Goal: Task Accomplishment & Management: Use online tool/utility

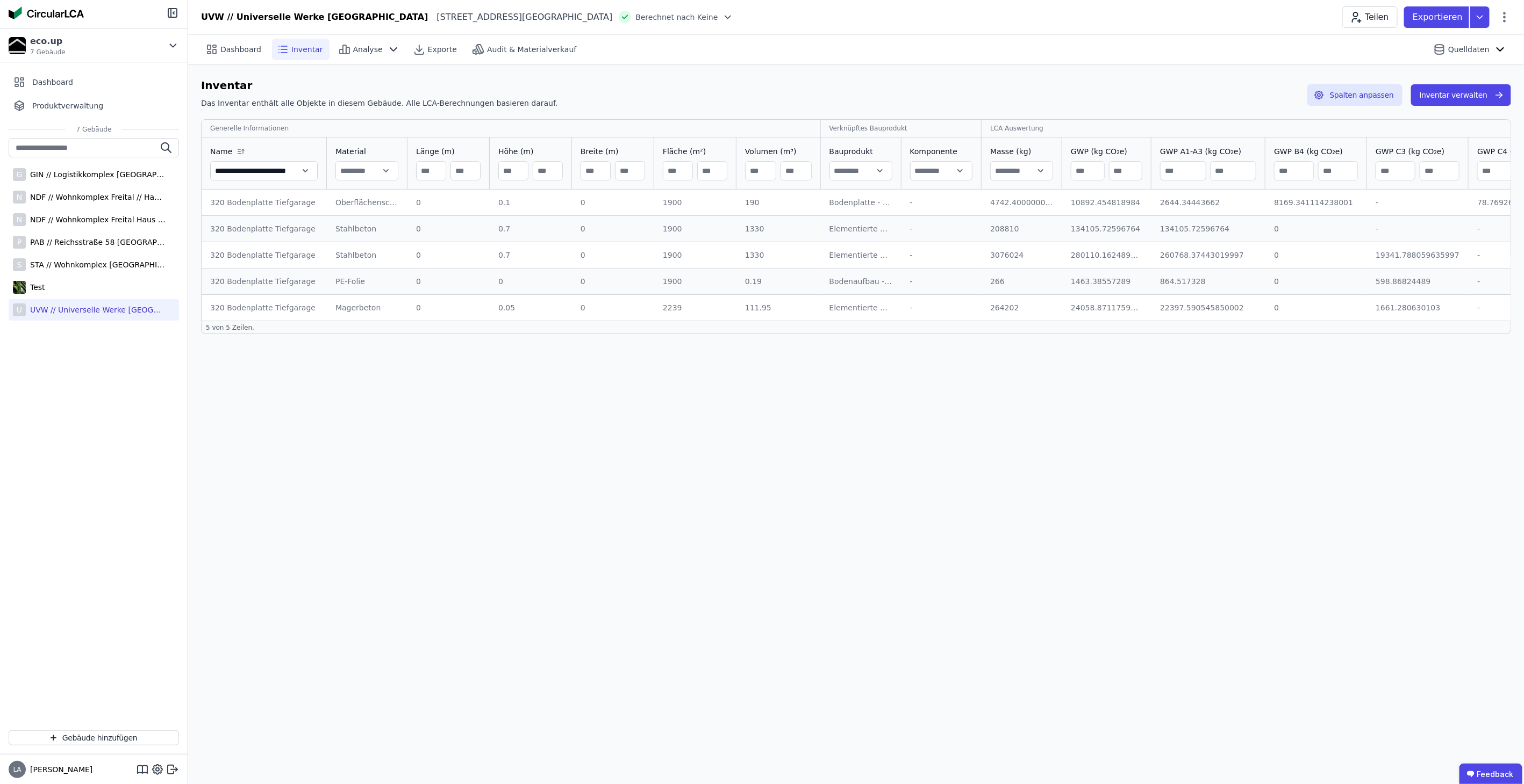
click at [299, 46] on span "Inventar" at bounding box center [307, 49] width 32 height 11
click at [359, 49] on span "Analyse" at bounding box center [368, 49] width 29 height 11
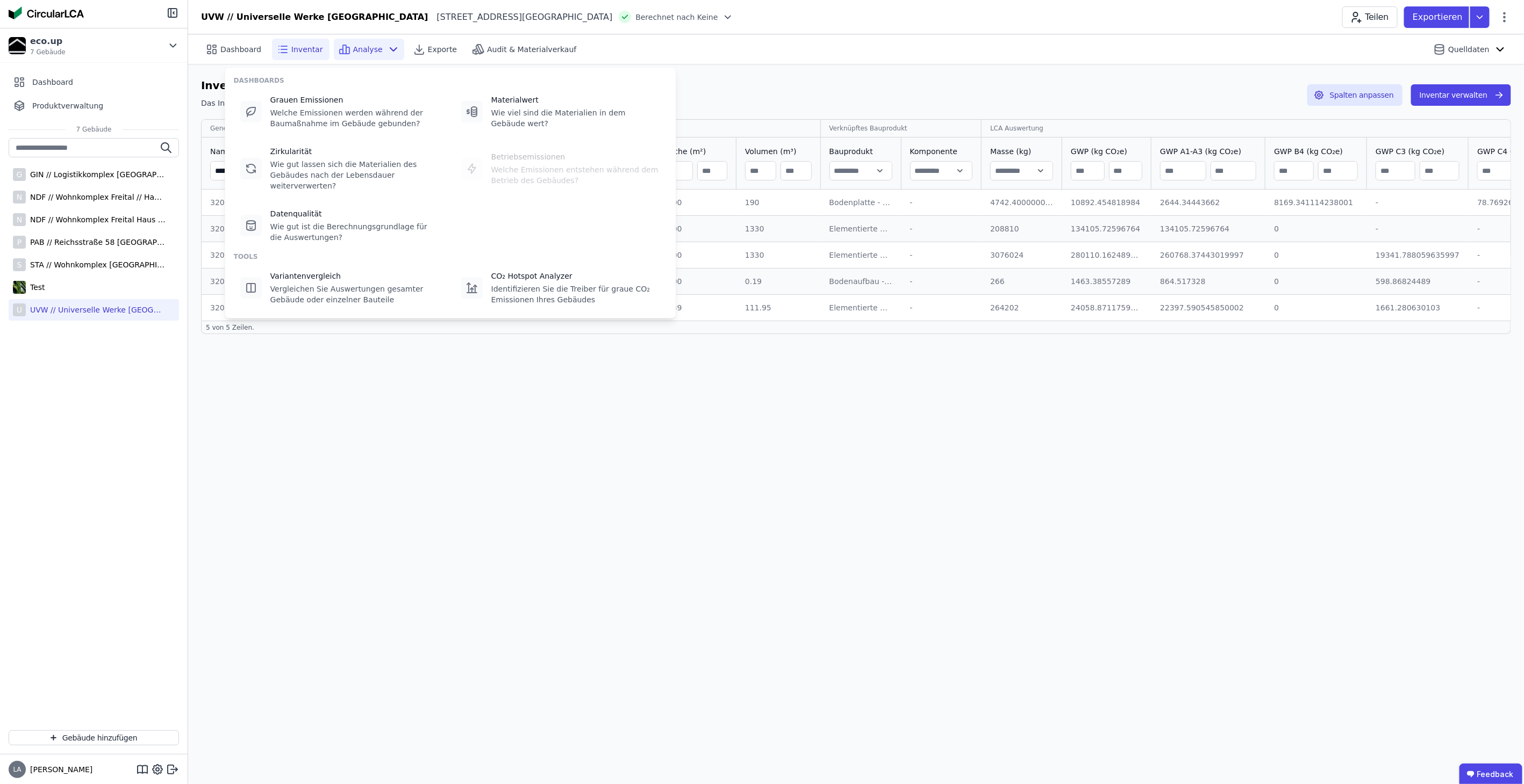
click at [276, 52] on icon at bounding box center [282, 49] width 13 height 13
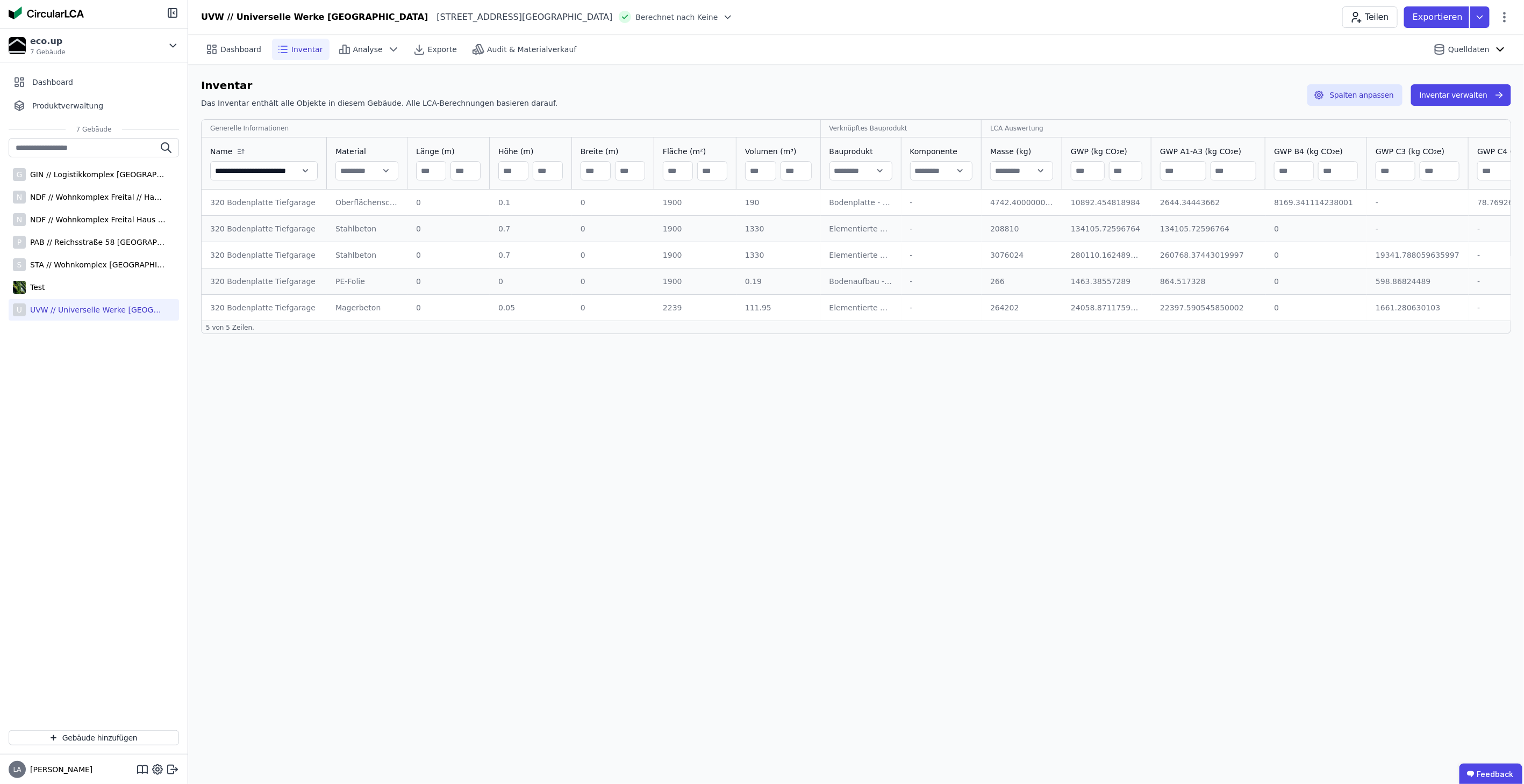
click at [303, 172] on input "**********" at bounding box center [264, 171] width 107 height 20
click at [228, 147] on span "Name" at bounding box center [221, 151] width 22 height 11
click at [289, 178] on input "**********" at bounding box center [264, 171] width 107 height 20
click at [272, 171] on input "**********" at bounding box center [264, 171] width 107 height 20
click at [237, 46] on span "Dashboard" at bounding box center [241, 49] width 41 height 11
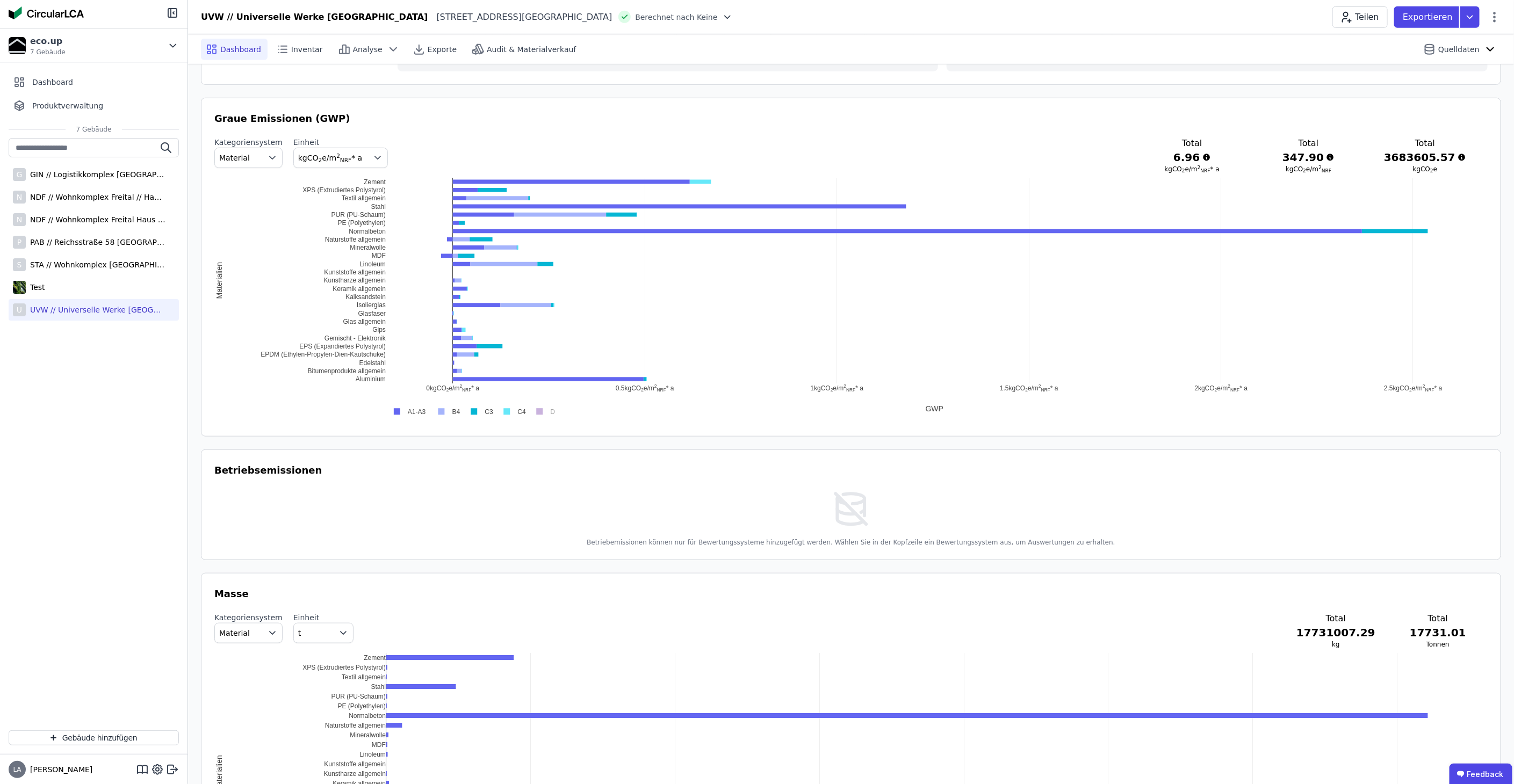
scroll to position [656, 0]
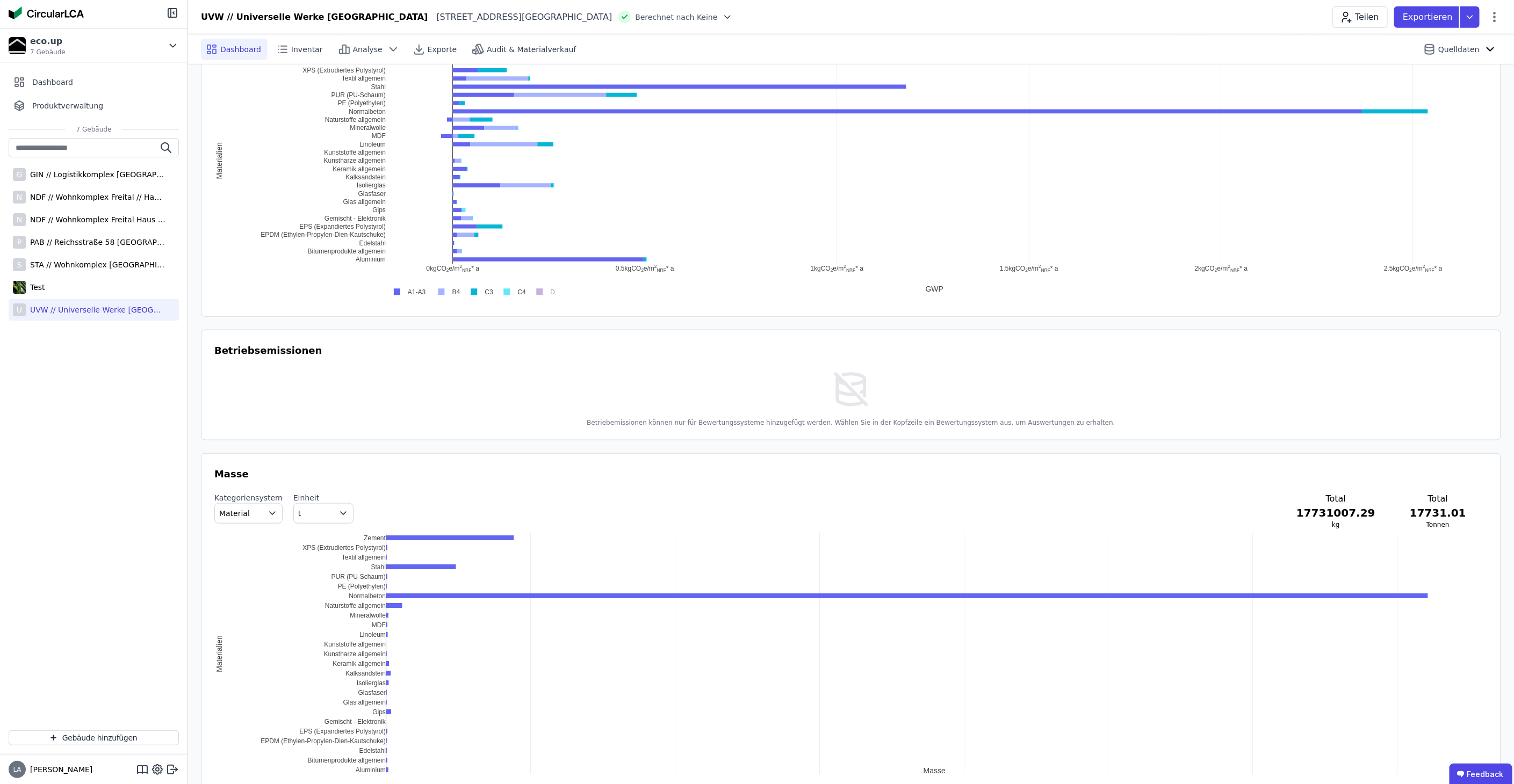
click at [842, 383] on img at bounding box center [851, 390] width 41 height 41
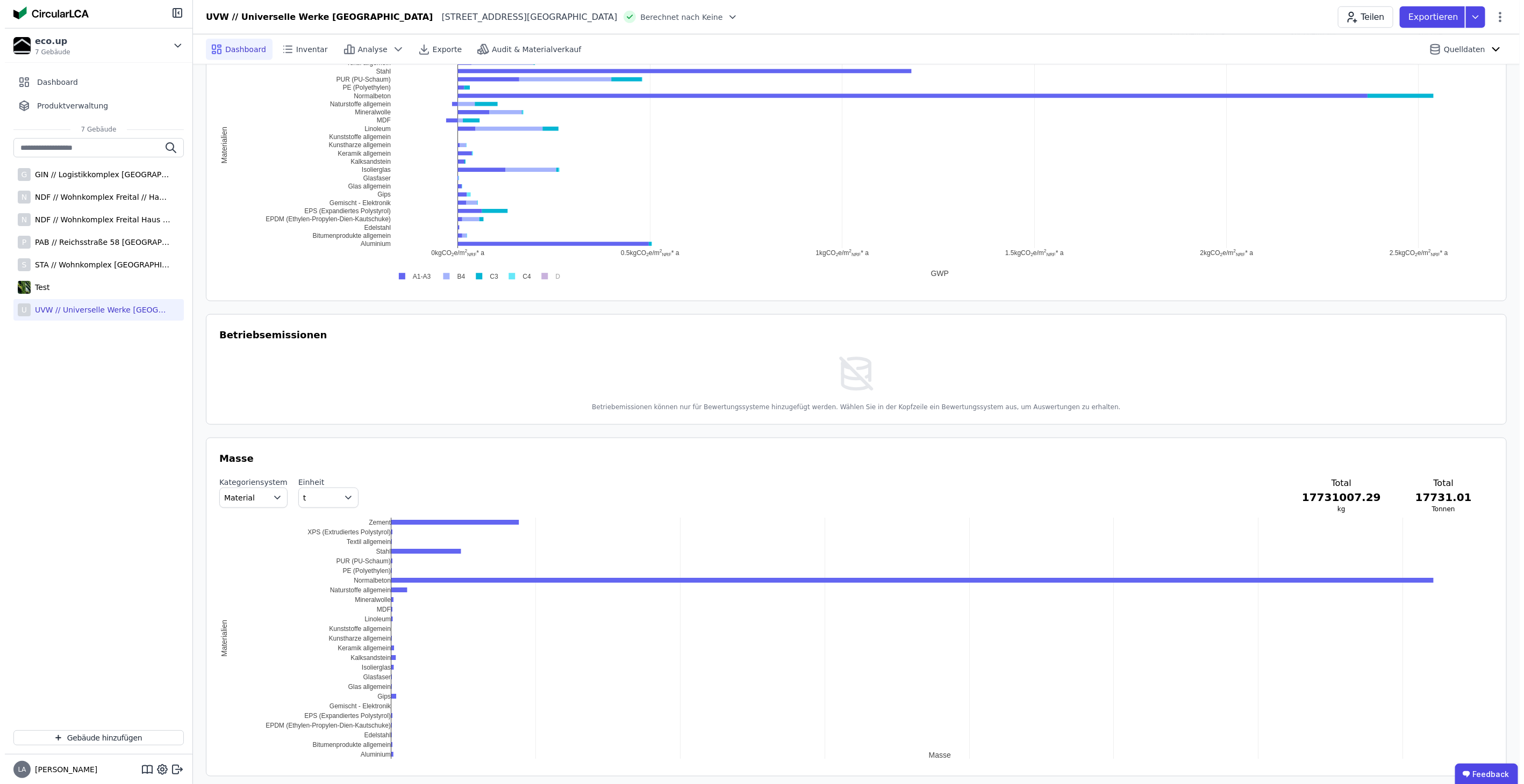
scroll to position [0, 0]
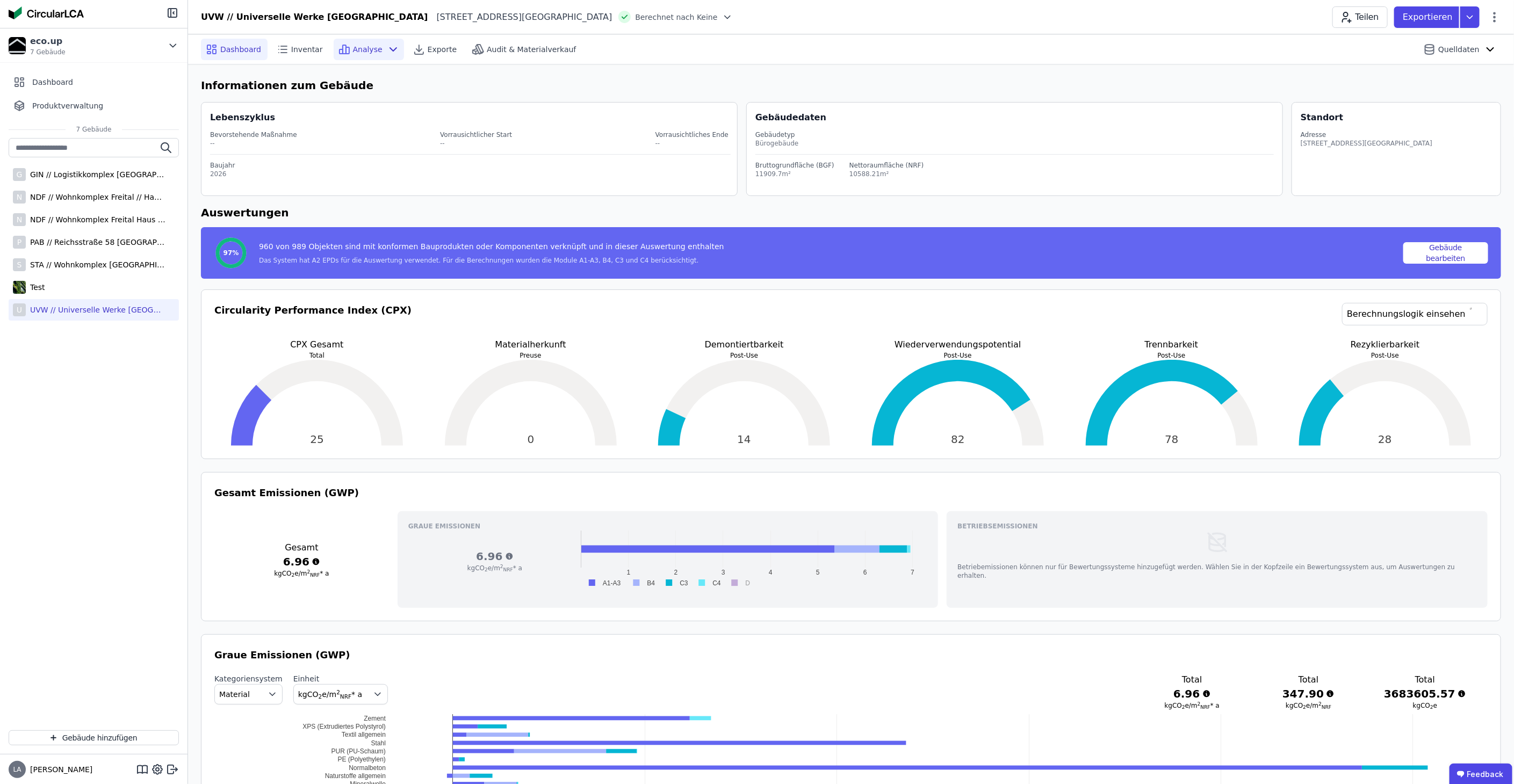
click at [353, 51] on span "Analyse" at bounding box center [368, 49] width 29 height 11
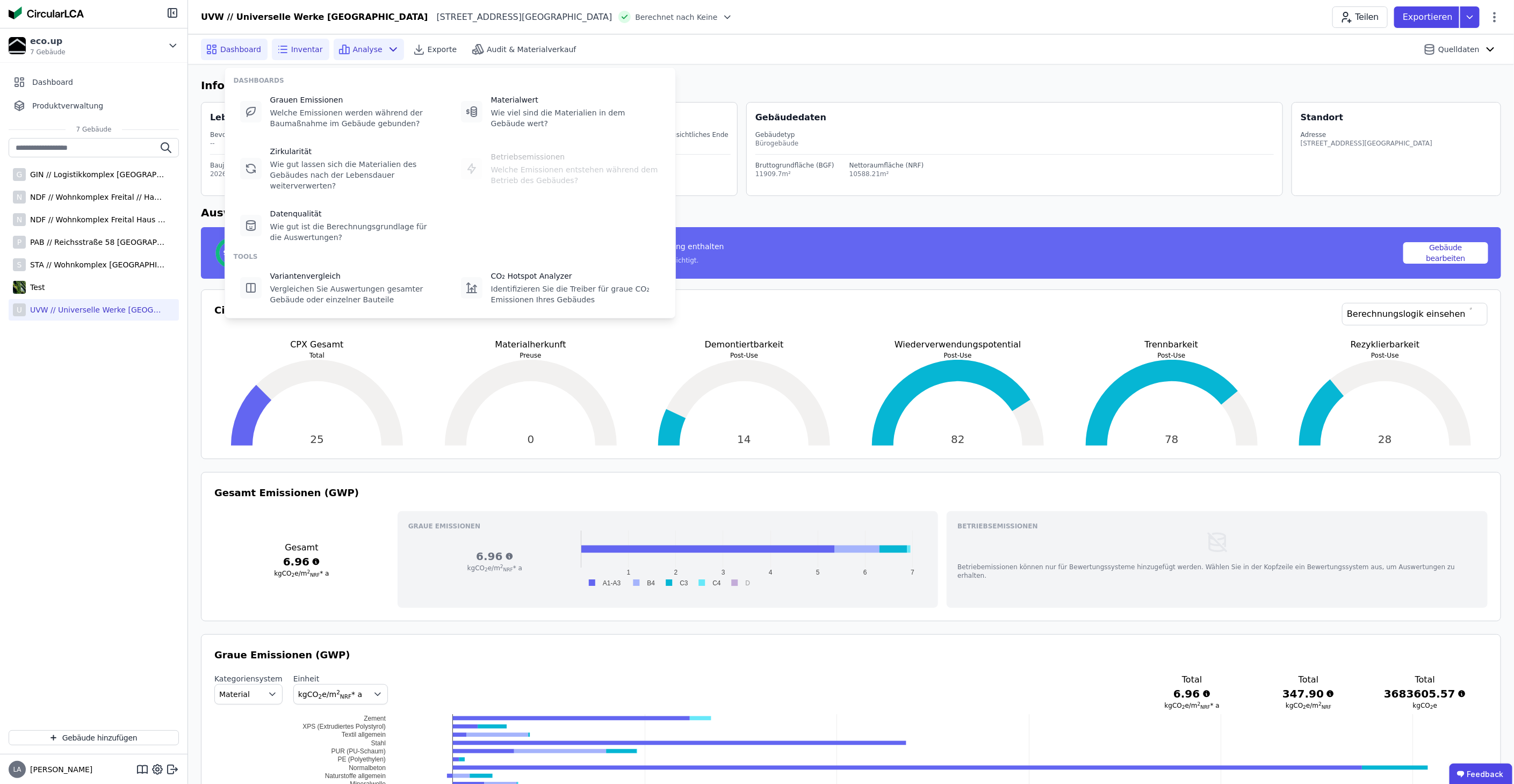
click at [307, 54] on span "Inventar" at bounding box center [307, 49] width 32 height 11
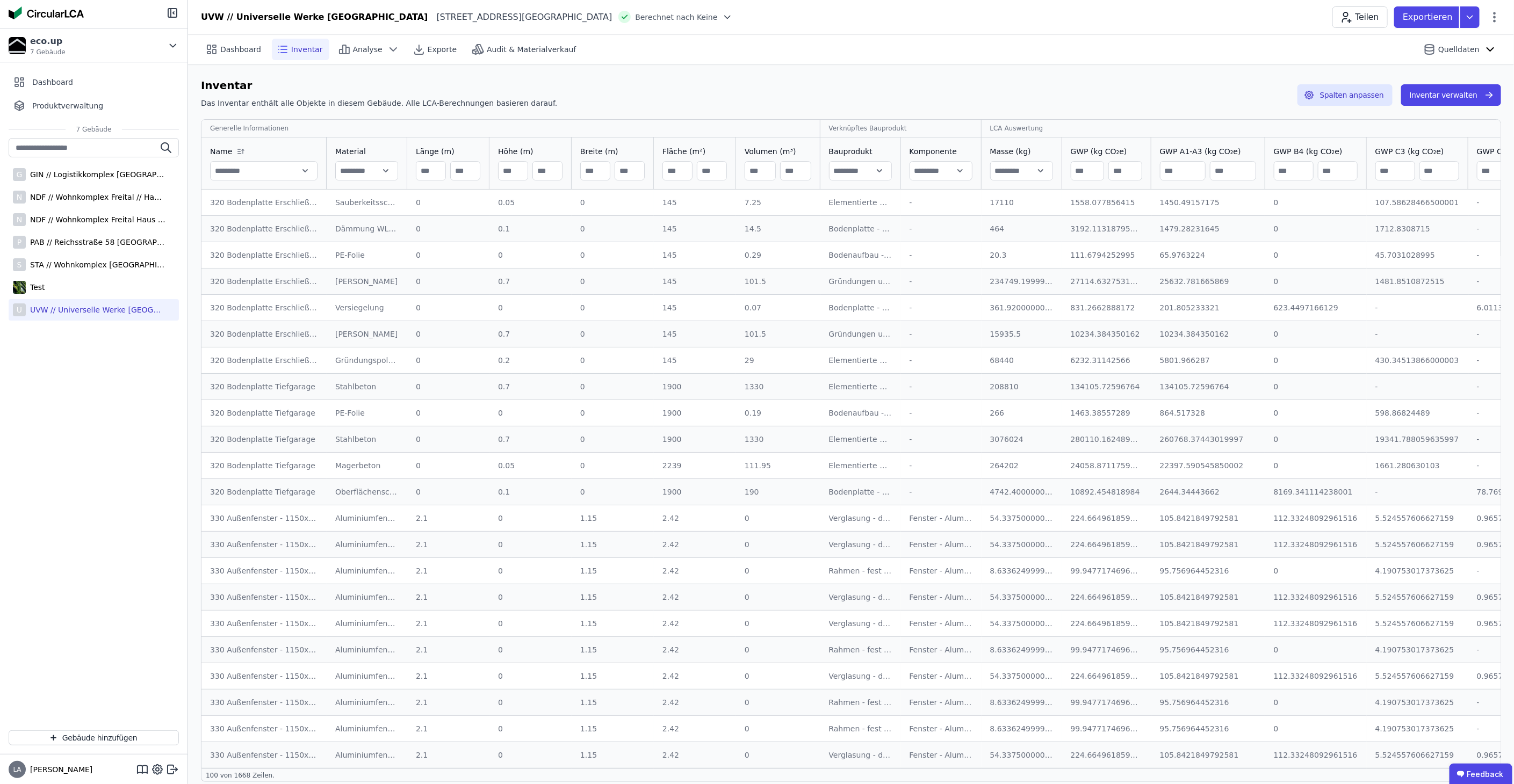
click at [301, 173] on input "text" at bounding box center [264, 171] width 107 height 20
click at [606, 94] on div "Inventar Das Inventar enthält alle Objekte in diesem Gebäude. Alle LCA-Berechnu…" at bounding box center [851, 95] width 1300 height 36
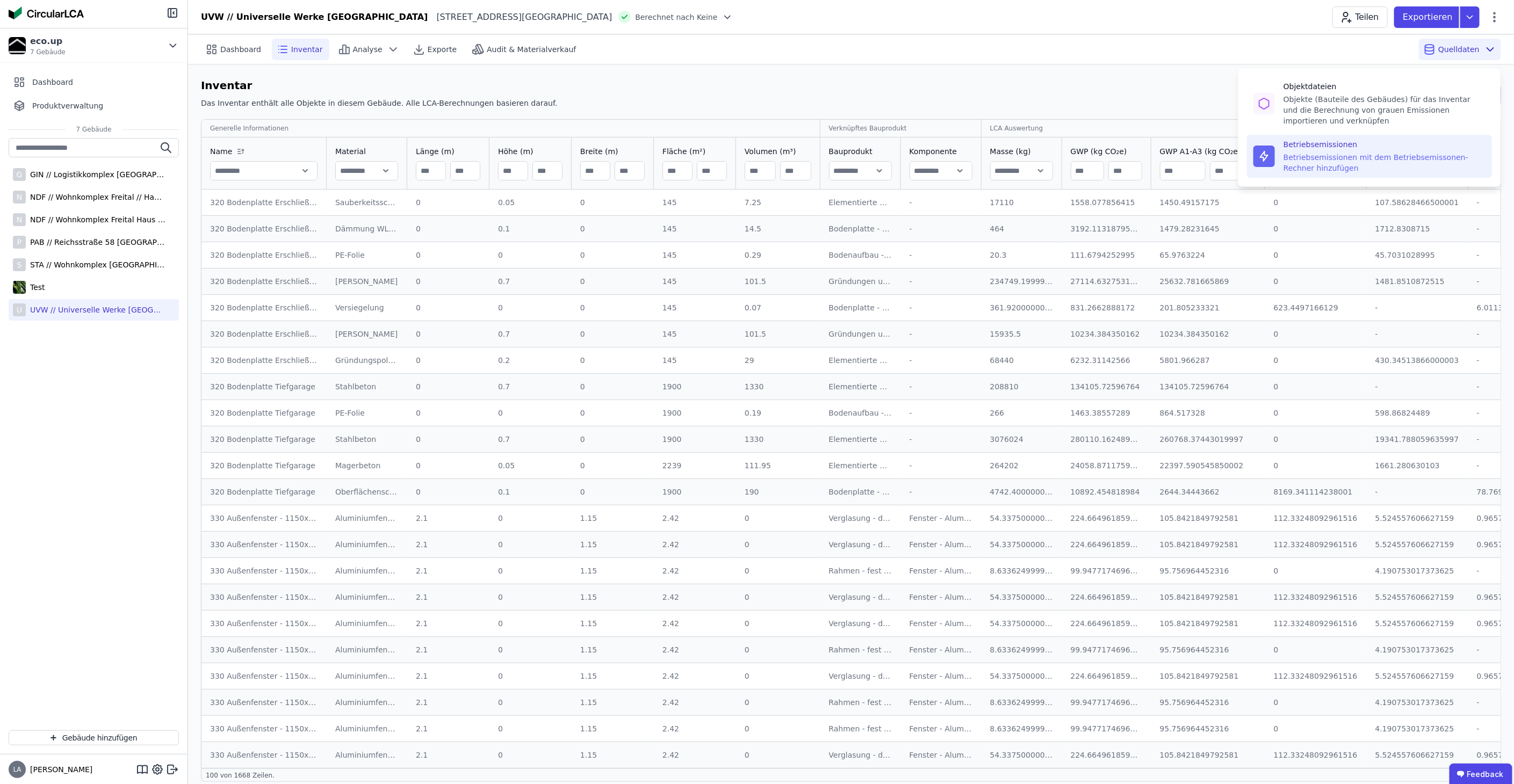
click at [1376, 162] on div "Betriebsemissionen mit dem Betriebsemissonen-Rechner hinzufügen" at bounding box center [1384, 163] width 202 height 22
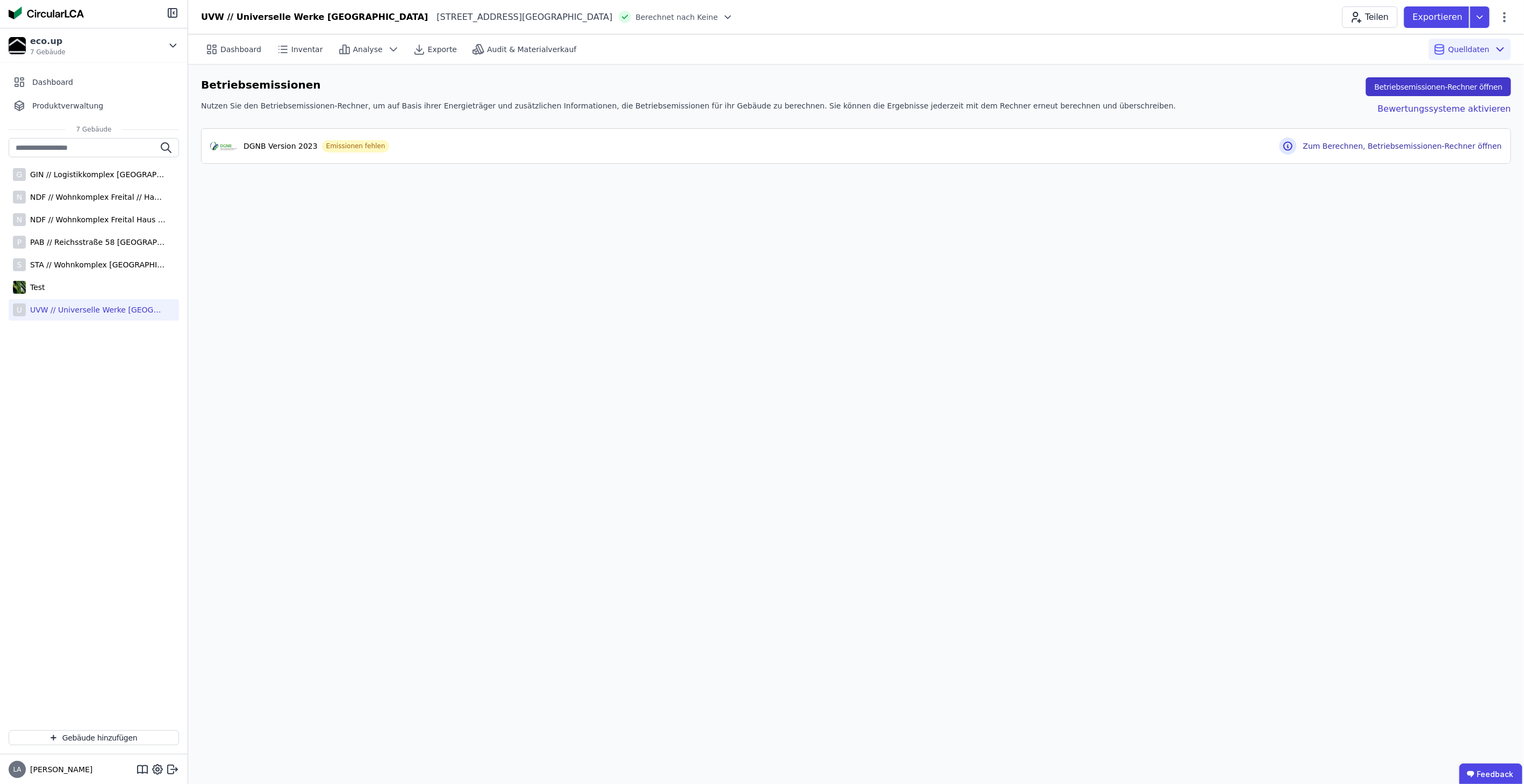
click at [1445, 88] on button "Betriebsemissionen-Rechner öffnen" at bounding box center [1438, 86] width 145 height 19
